Goal: Obtain resource: Download file/media

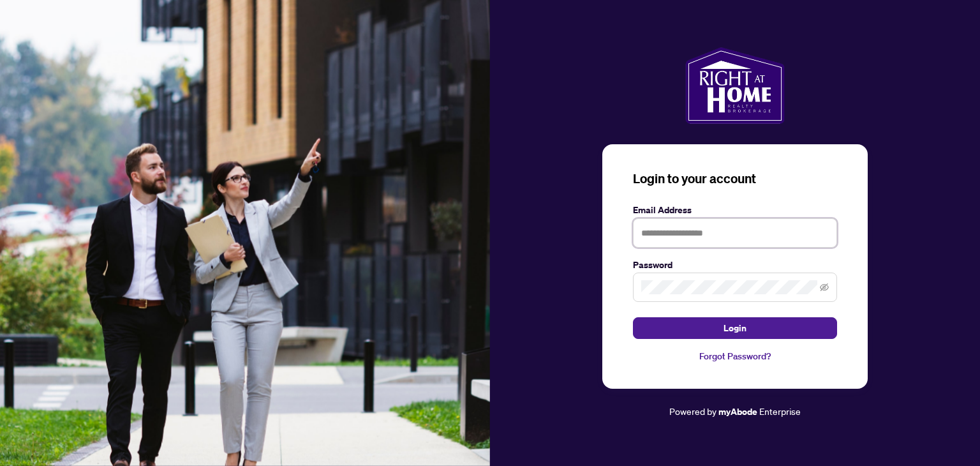
click at [673, 232] on input "text" at bounding box center [735, 232] width 204 height 29
type input "**********"
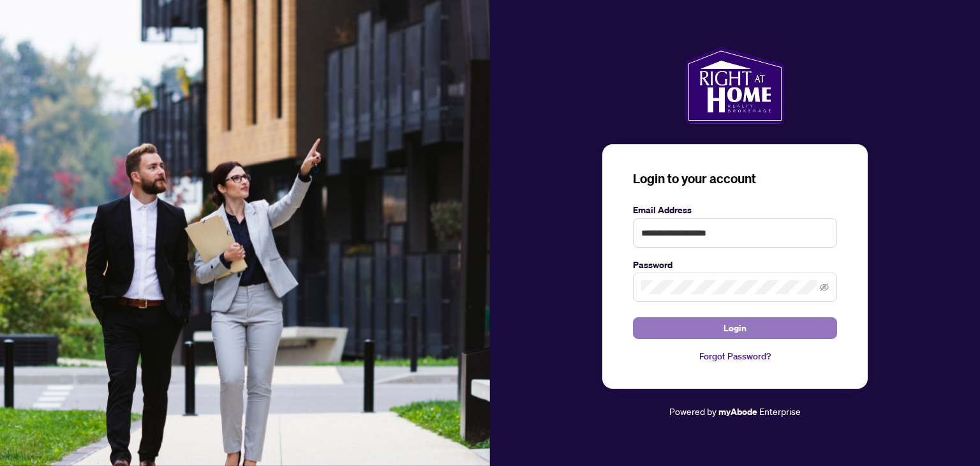
click at [730, 327] on span "Login" at bounding box center [735, 328] width 23 height 20
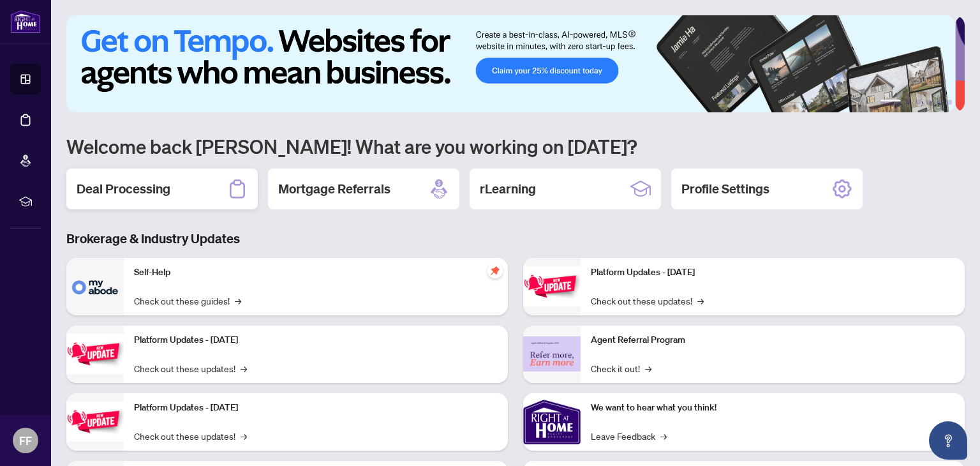
click at [211, 184] on div "Deal Processing" at bounding box center [161, 188] width 191 height 41
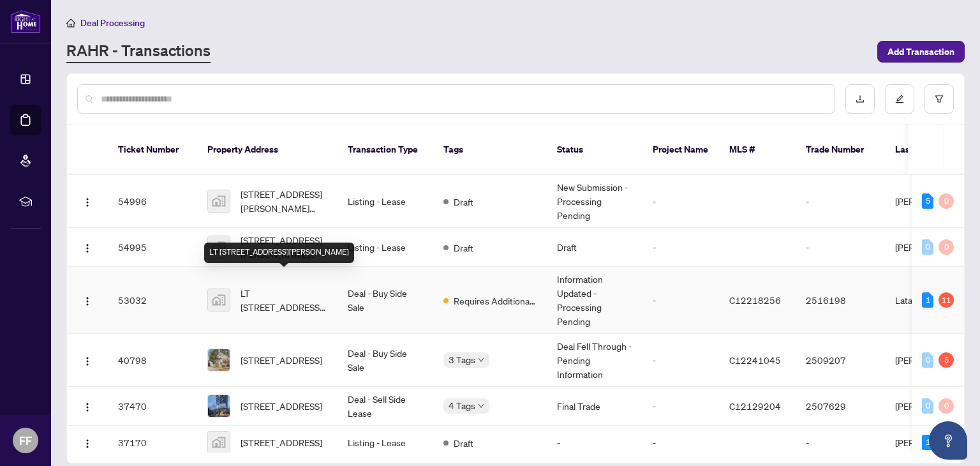
click at [273, 287] on span "LT [STREET_ADDRESS][PERSON_NAME]" at bounding box center [284, 300] width 87 height 28
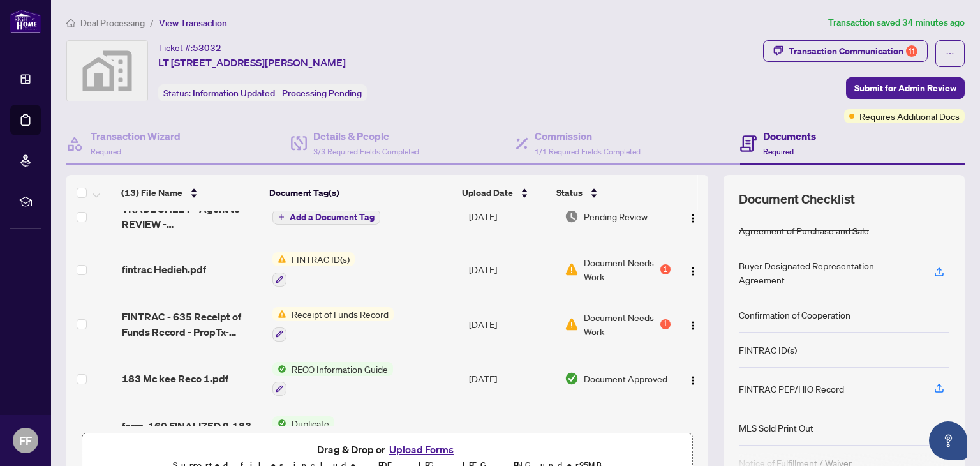
scroll to position [7, 0]
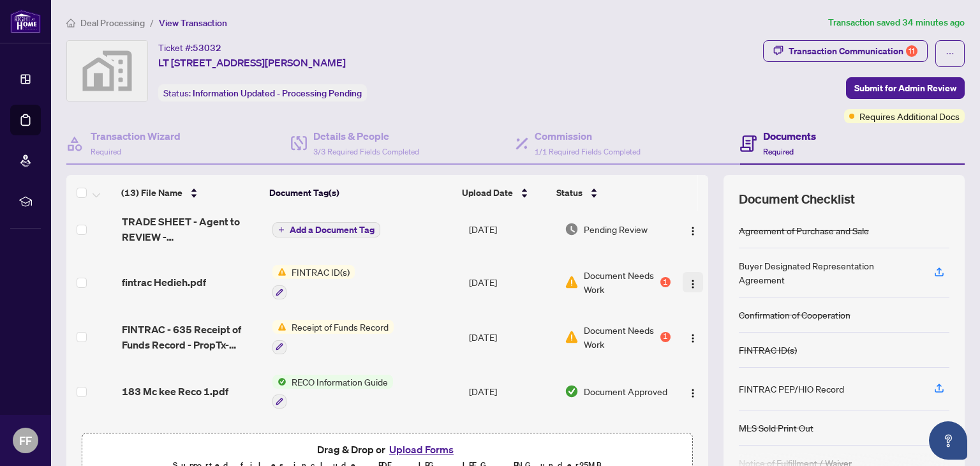
click at [688, 279] on img "button" at bounding box center [693, 284] width 10 height 10
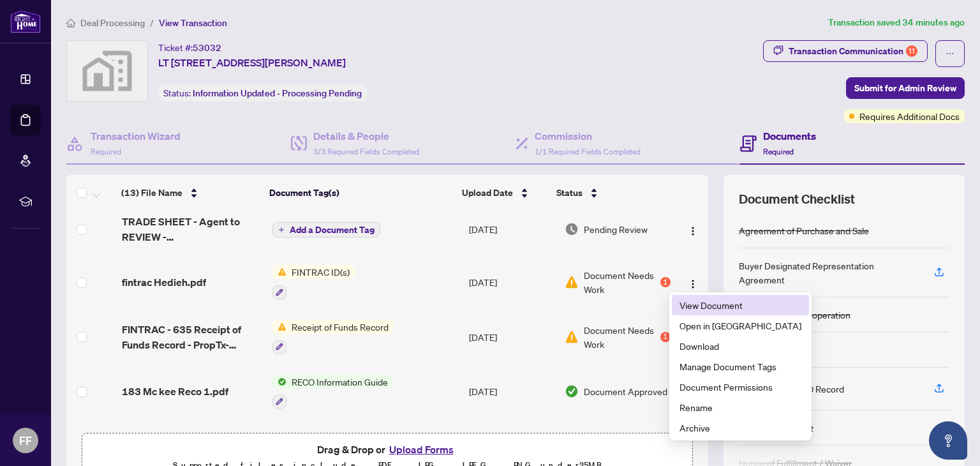
click at [716, 304] on span "View Document" at bounding box center [741, 305] width 122 height 14
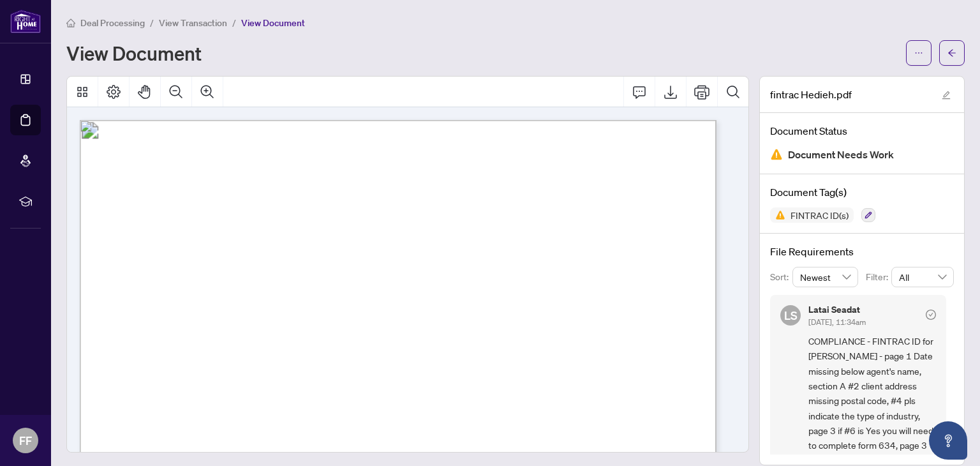
click at [289, 322] on span "Date Information Verified/Credit File Consulted:" at bounding box center [206, 325] width 165 height 11
click at [289, 320] on span "Date Information Verified/Credit File Consulted:" at bounding box center [206, 325] width 165 height 11
click at [271, 343] on span "A. Verification of Individual" at bounding box center [197, 351] width 148 height 17
click at [663, 86] on icon "Export" at bounding box center [670, 91] width 15 height 15
